Goal: Transaction & Acquisition: Obtain resource

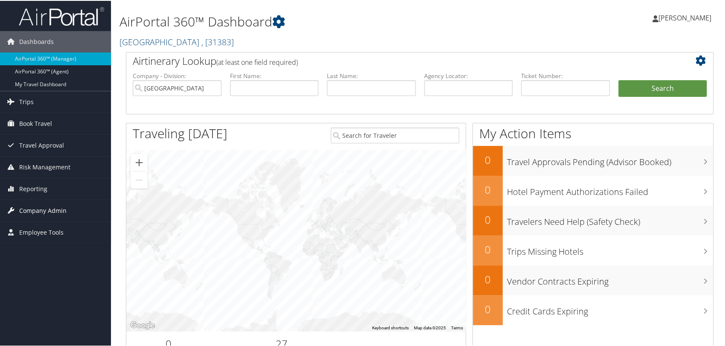
click at [44, 206] on span "Company Admin" at bounding box center [42, 209] width 47 height 21
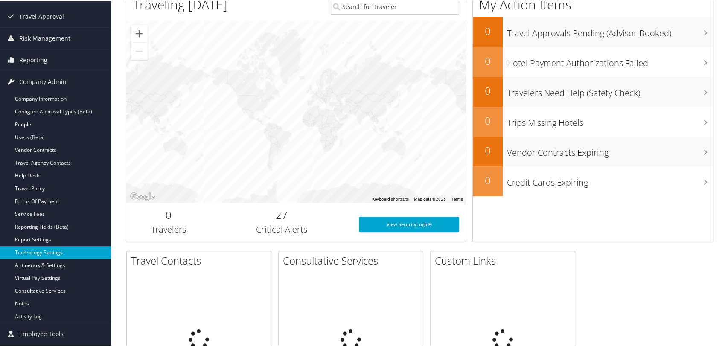
scroll to position [142, 0]
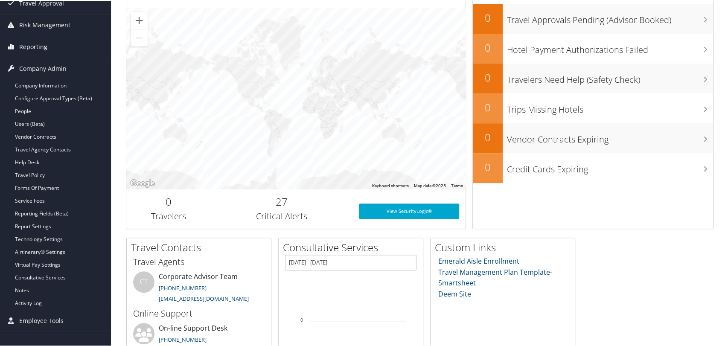
click at [27, 46] on span "Reporting" at bounding box center [33, 45] width 28 height 21
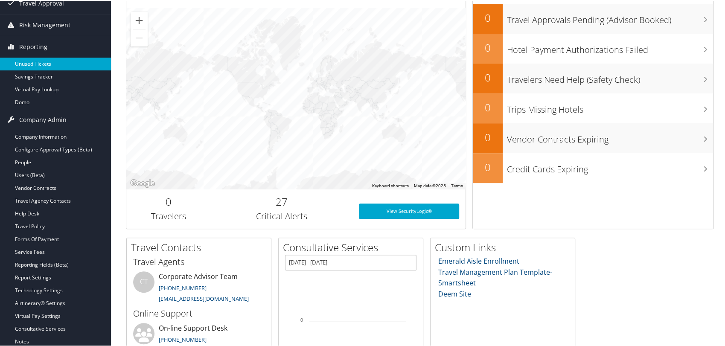
click at [30, 60] on link "Unused Tickets" at bounding box center [55, 63] width 111 height 13
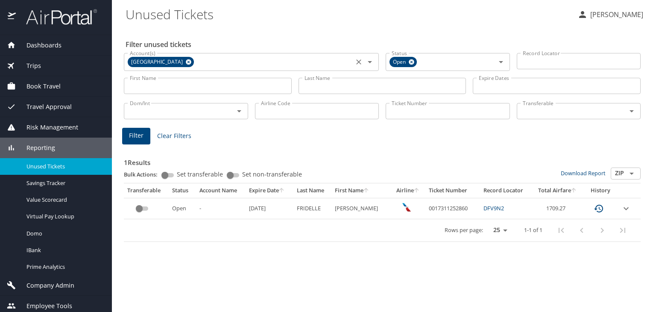
click at [188, 64] on icon at bounding box center [189, 62] width 6 height 6
click at [414, 62] on icon at bounding box center [411, 61] width 6 height 9
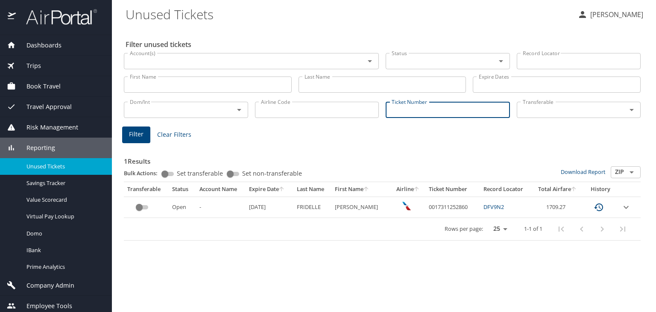
click at [412, 108] on input "Ticket Number" at bounding box center [447, 110] width 124 height 16
paste input "0017229246220"
type input "0017229246220"
click at [174, 137] on span "Clear Filters" at bounding box center [174, 134] width 34 height 11
click at [410, 113] on input "Ticket Number" at bounding box center [447, 110] width 124 height 16
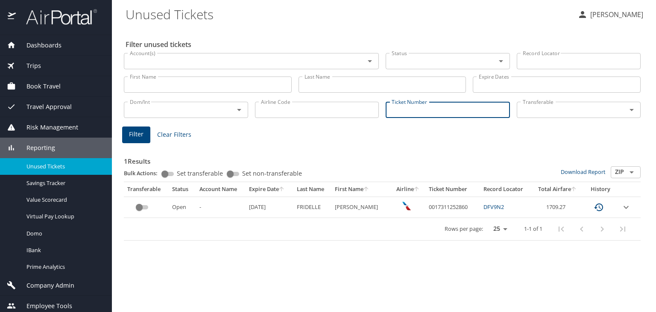
paste input "0017229246220"
type input "0017229246220"
click at [142, 135] on span "Filter" at bounding box center [136, 134] width 15 height 11
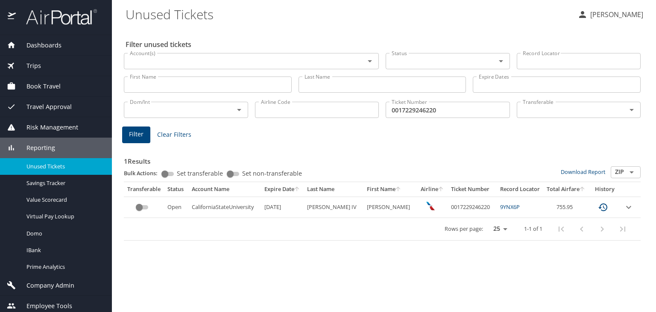
click at [370, 271] on div "Filter unused tickets Account(s) Account(s) Status Status Record Locator Record…" at bounding box center [383, 169] width 516 height 284
click at [449, 111] on input "0017229246220" at bounding box center [447, 110] width 124 height 16
click at [171, 136] on span "Clear Filters" at bounding box center [174, 134] width 34 height 11
click at [550, 57] on input "Record Locator" at bounding box center [578, 61] width 124 height 16
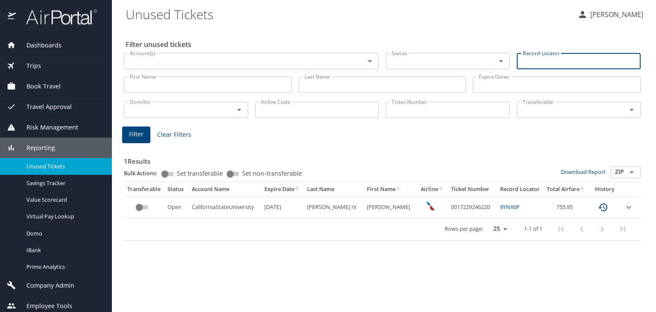
paste input "DHPHNB"
type input "DHPHNB"
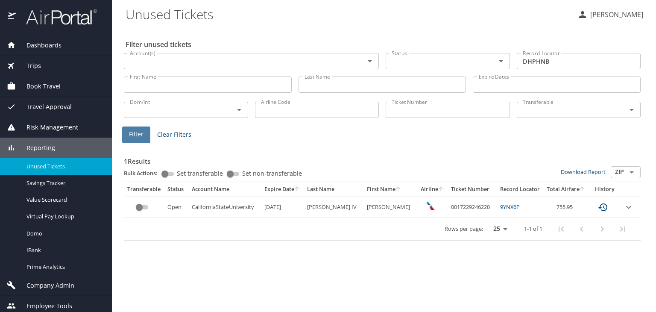
click at [137, 137] on span "Filter" at bounding box center [136, 134] width 15 height 11
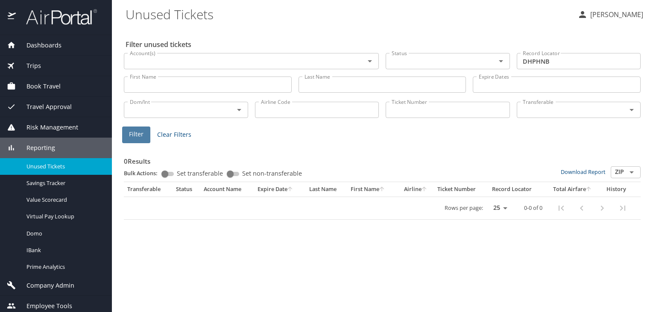
click at [143, 137] on button "Filter" at bounding box center [136, 134] width 28 height 17
click at [52, 16] on img at bounding box center [57, 17] width 80 height 17
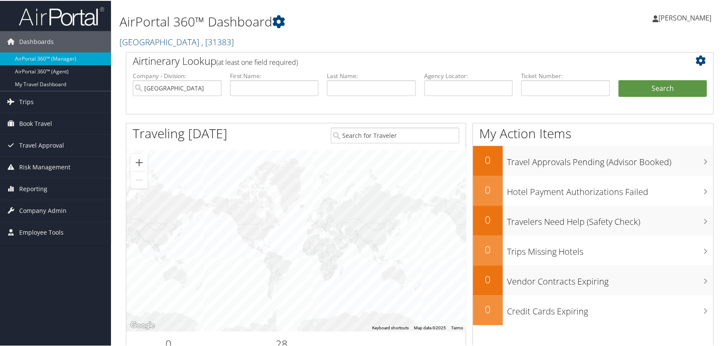
click at [457, 96] on li "Agency Locator:" at bounding box center [468, 91] width 97 height 40
click at [456, 94] on input "text" at bounding box center [468, 87] width 89 height 16
paste input "DNGFFC"
type input "DNGFFC"
click at [618, 79] on button "Search" at bounding box center [662, 87] width 89 height 17
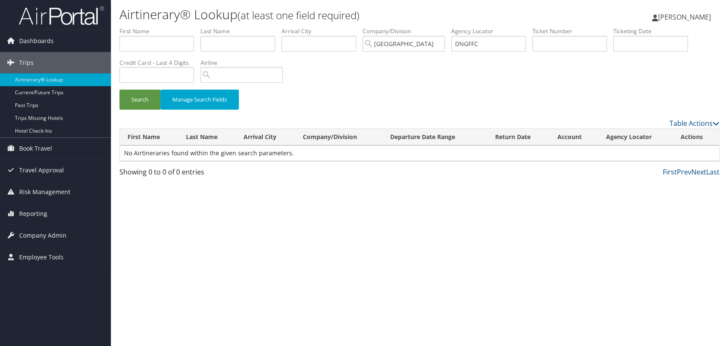
click at [460, 43] on input "DNGFFC" at bounding box center [489, 44] width 75 height 16
click at [444, 43] on input "[GEOGRAPHIC_DATA]" at bounding box center [404, 44] width 82 height 16
click at [490, 42] on input "DNGFFC" at bounding box center [489, 44] width 75 height 16
click at [119, 90] on button "Search" at bounding box center [139, 100] width 41 height 20
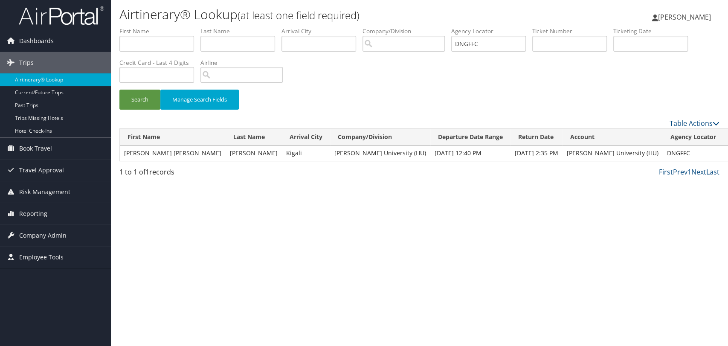
click at [728, 154] on link "View" at bounding box center [734, 153] width 13 height 8
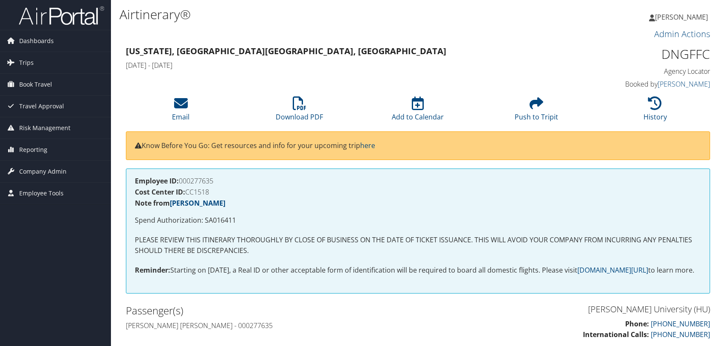
scroll to position [95, 0]
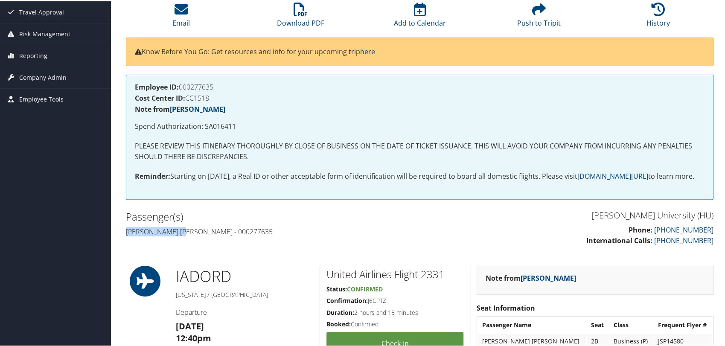
click at [128, 236] on h4 "Olga helena Joos - 000277635" at bounding box center [270, 230] width 288 height 9
copy h4 "Olga helena Joos"
click at [300, 14] on icon at bounding box center [301, 9] width 14 height 14
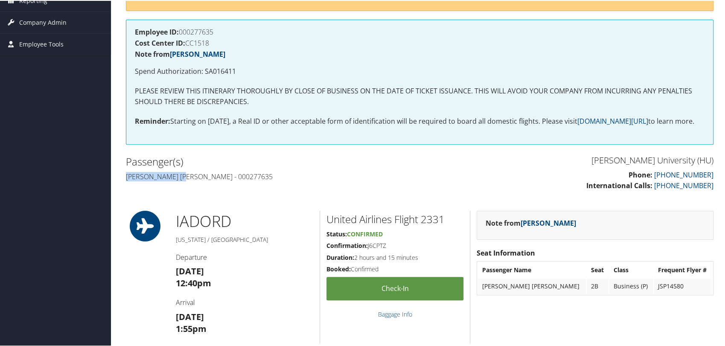
scroll to position [332, 0]
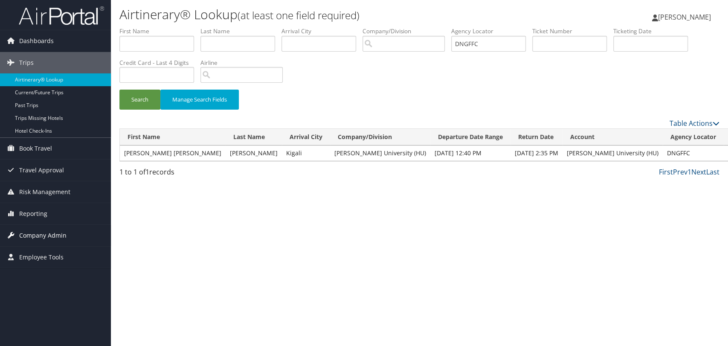
click at [53, 234] on span "Company Admin" at bounding box center [42, 235] width 47 height 21
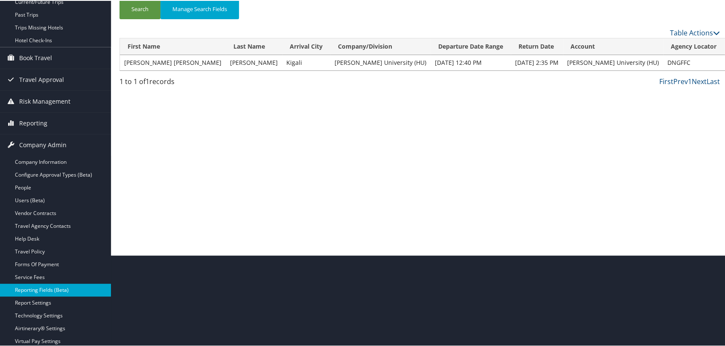
scroll to position [95, 0]
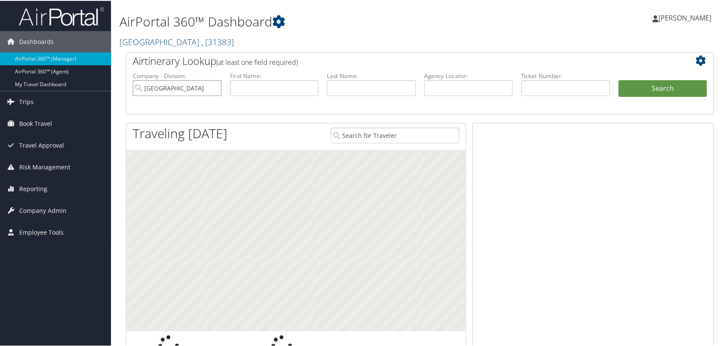
click at [215, 88] on input "[GEOGRAPHIC_DATA]" at bounding box center [177, 87] width 89 height 16
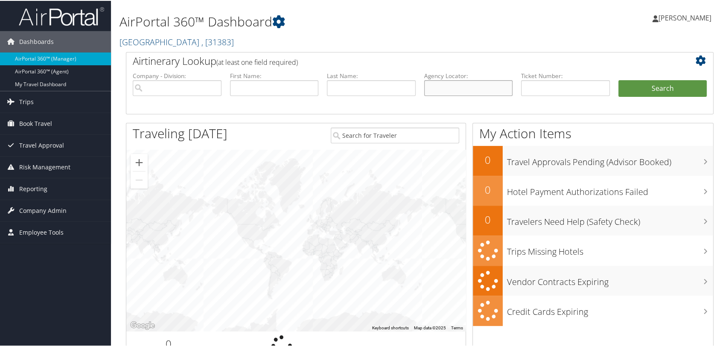
click at [481, 90] on input "text" at bounding box center [468, 87] width 89 height 16
paste input "DNGNP6"
type input "DNGNP6"
click at [618, 79] on button "Search" at bounding box center [662, 87] width 89 height 17
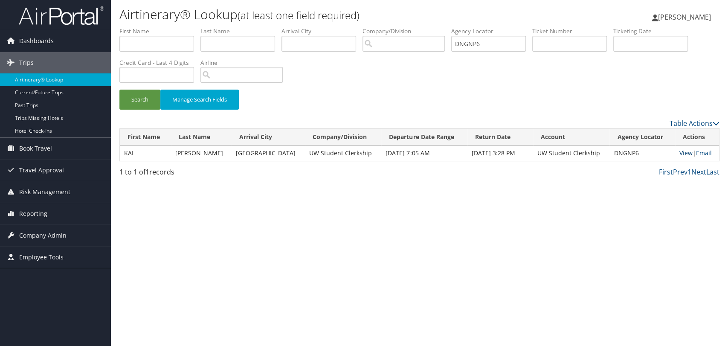
click at [680, 154] on link "View" at bounding box center [686, 153] width 13 height 8
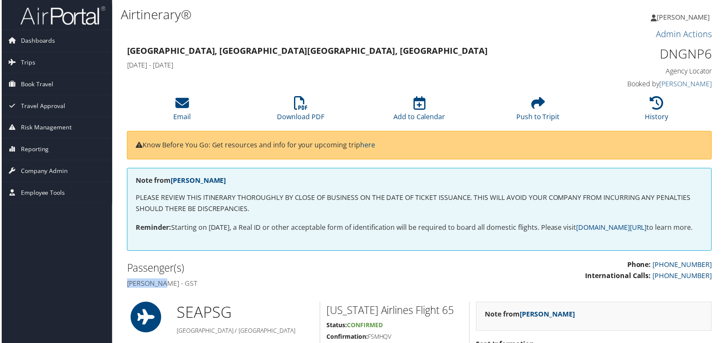
drag, startPoint x: 164, startPoint y: 294, endPoint x: 128, endPoint y: 294, distance: 36.3
click at [128, 289] on h4 "[PERSON_NAME] - GST" at bounding box center [270, 284] width 288 height 9
copy h4 "[PERSON_NAME]"
click at [290, 113] on link "Download PDF" at bounding box center [300, 111] width 47 height 20
